Goal: Task Accomplishment & Management: Manage account settings

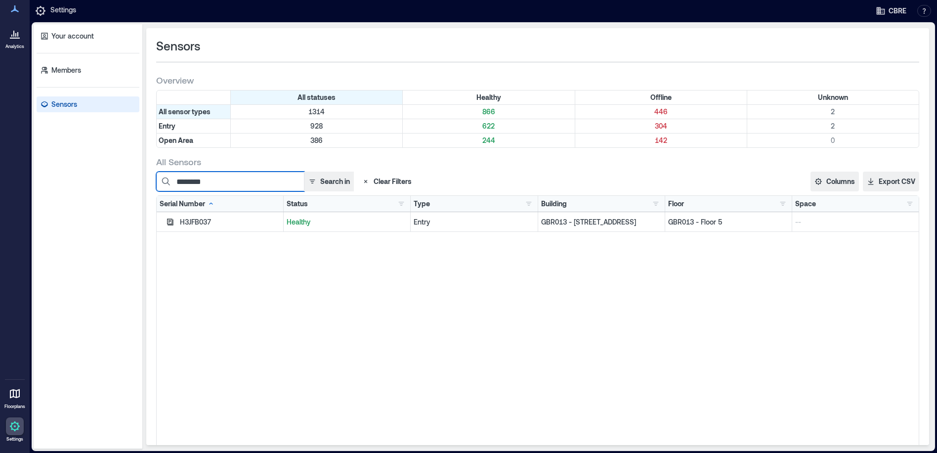
click at [221, 184] on input "********" at bounding box center [230, 182] width 148 height 20
type input "********"
click at [170, 218] on icon "button" at bounding box center [170, 222] width 8 height 8
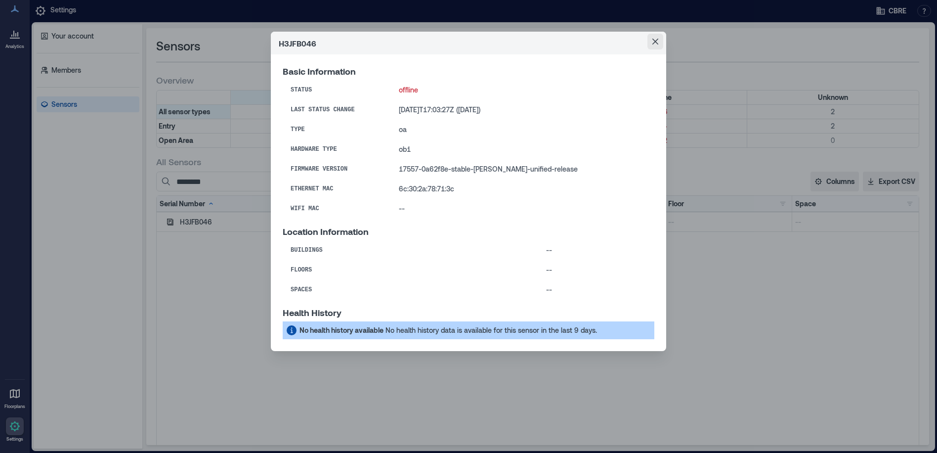
click at [653, 40] on icon "Close" at bounding box center [655, 42] width 6 height 6
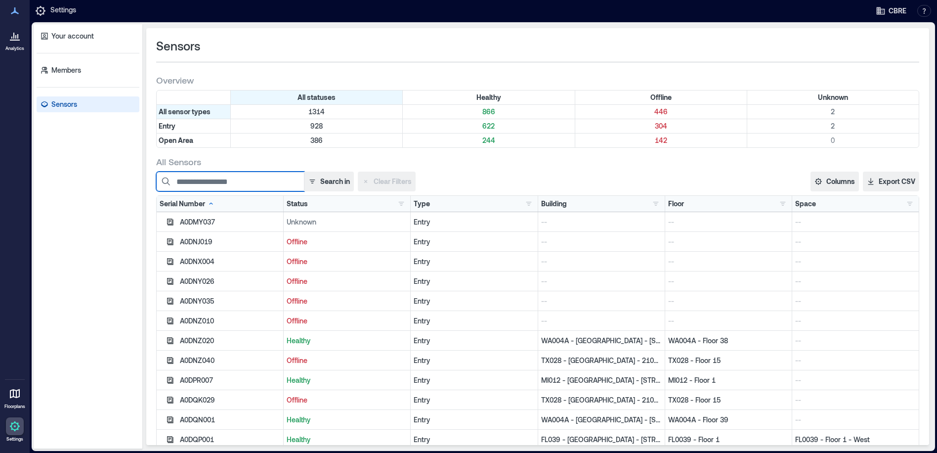
click at [235, 177] on input at bounding box center [230, 182] width 148 height 20
click at [260, 179] on input at bounding box center [230, 182] width 148 height 20
click at [257, 182] on input at bounding box center [230, 182] width 148 height 20
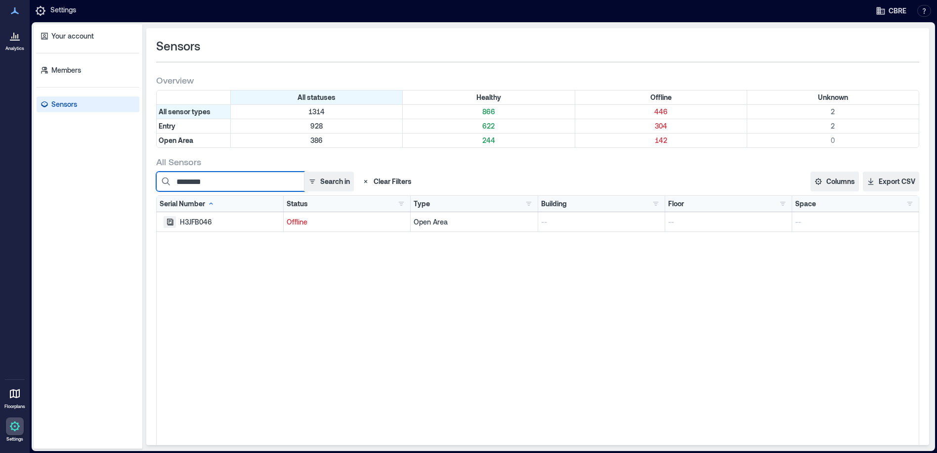
type input "********"
click at [170, 222] on icon "button" at bounding box center [170, 222] width 8 height 8
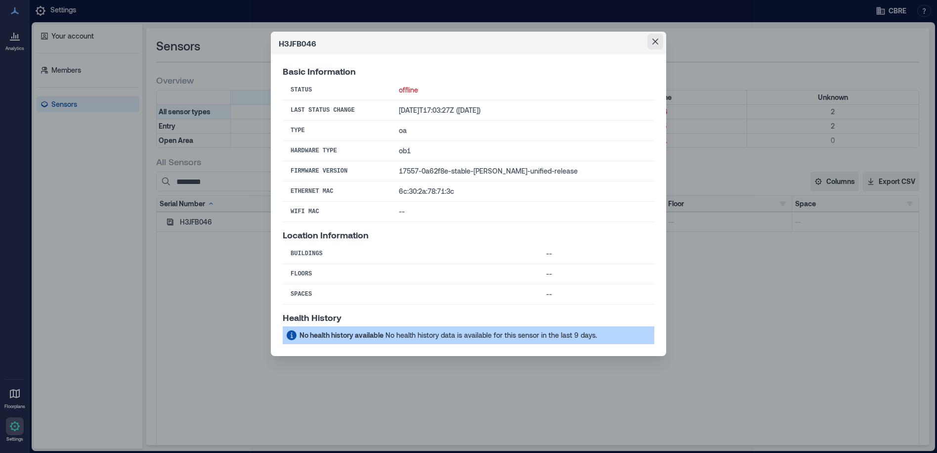
click at [654, 41] on icon "Close" at bounding box center [655, 42] width 6 height 6
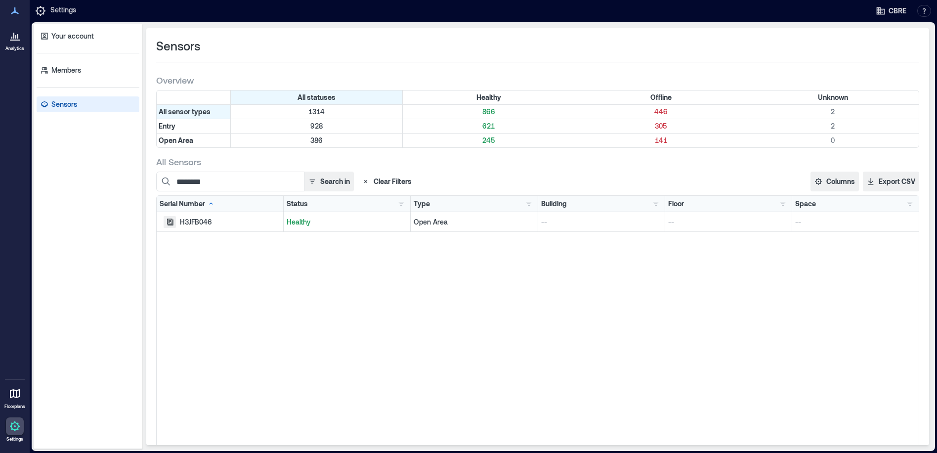
click at [168, 221] on icon "button" at bounding box center [170, 222] width 8 height 8
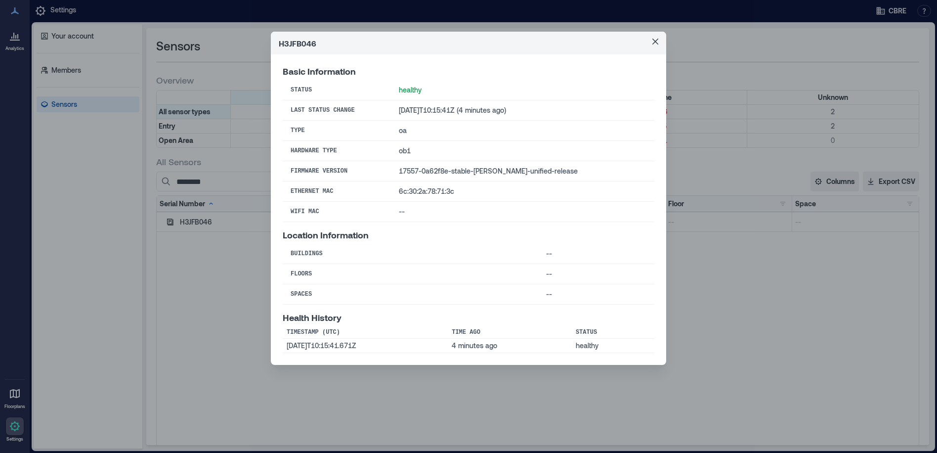
click at [657, 40] on icon "Close" at bounding box center [655, 42] width 6 height 6
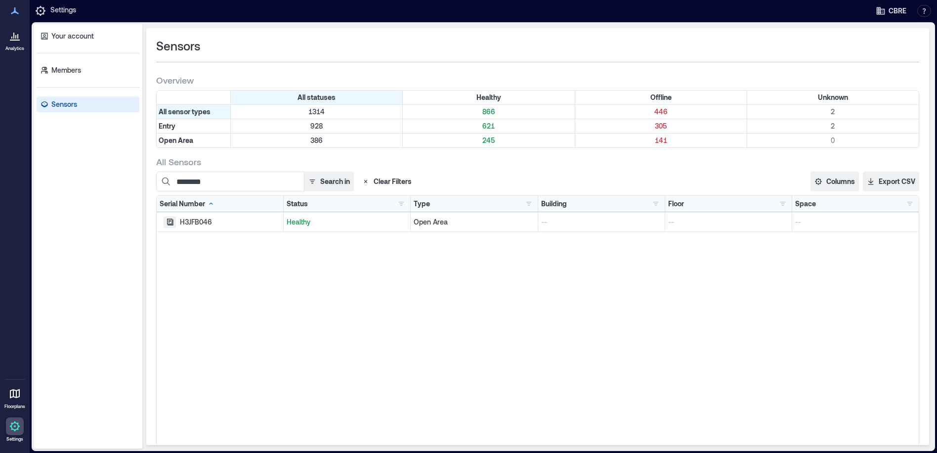
click at [166, 223] on icon "button" at bounding box center [170, 222] width 8 height 8
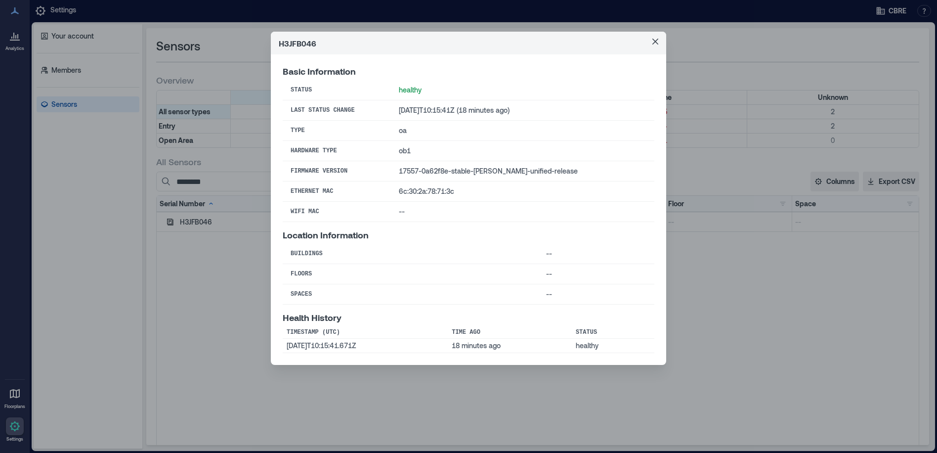
drag, startPoint x: 657, startPoint y: 40, endPoint x: 645, endPoint y: 43, distance: 12.1
click at [657, 40] on icon "Close" at bounding box center [655, 42] width 6 height 6
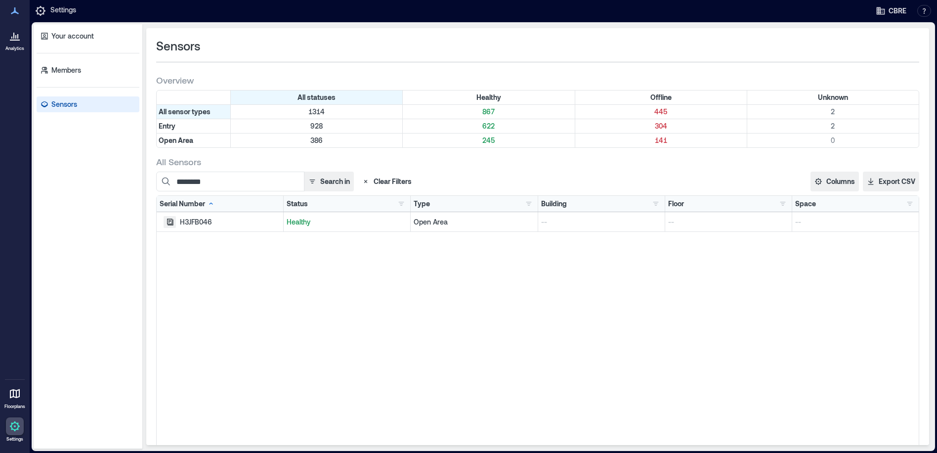
click at [167, 218] on icon "button" at bounding box center [170, 222] width 8 height 8
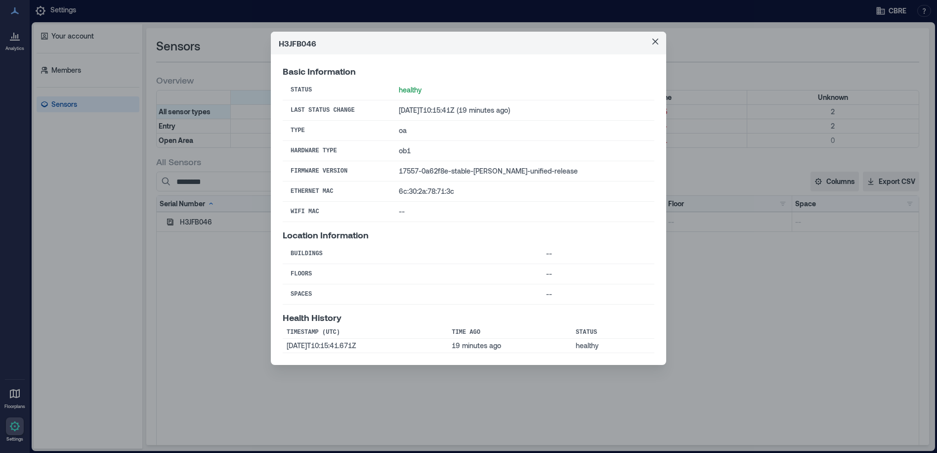
drag, startPoint x: 657, startPoint y: 39, endPoint x: 647, endPoint y: 30, distance: 13.6
click at [656, 39] on icon "Close" at bounding box center [655, 42] width 6 height 6
